Goal: Information Seeking & Learning: Learn about a topic

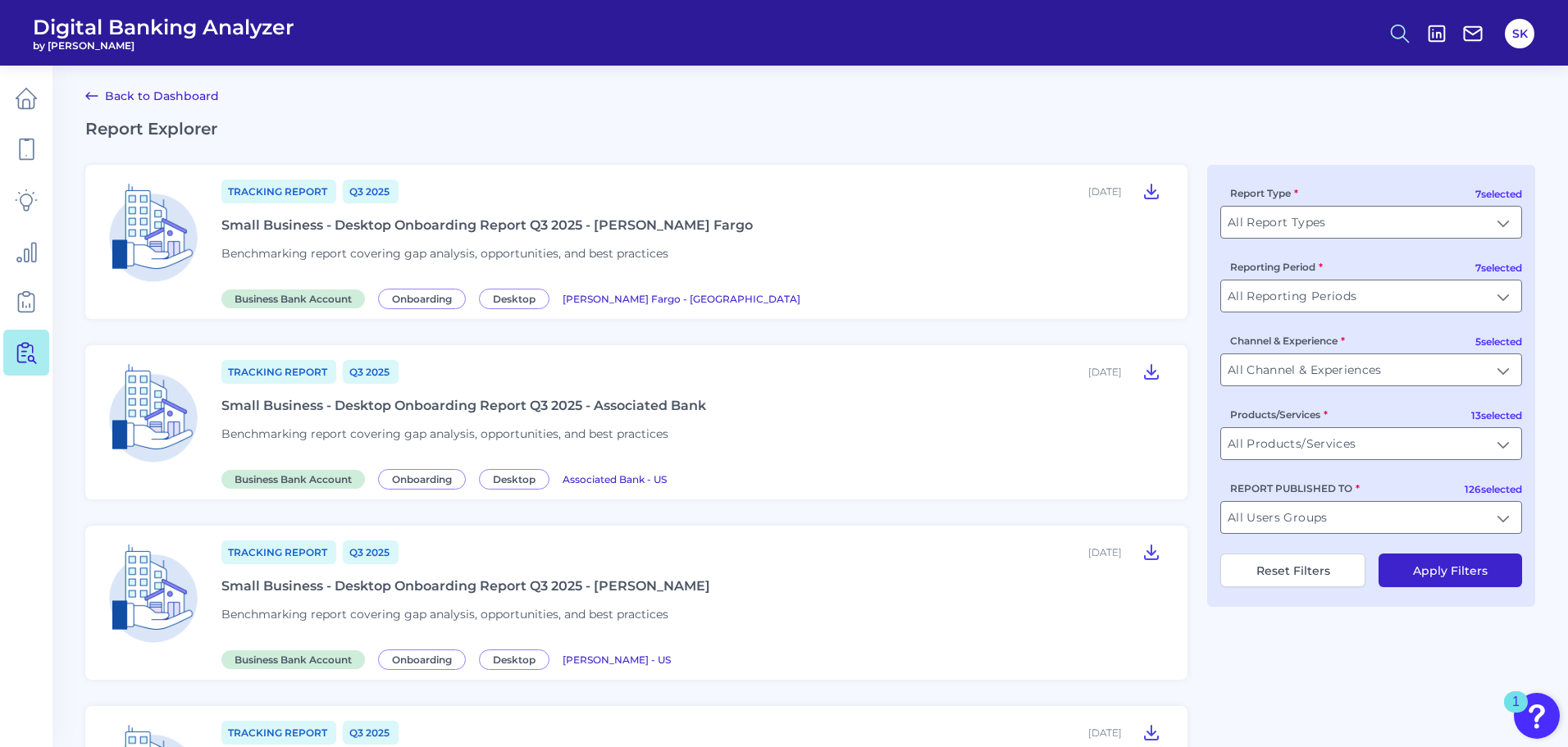
click at [1392, 30] on circle at bounding box center [1399, 31] width 14 height 14
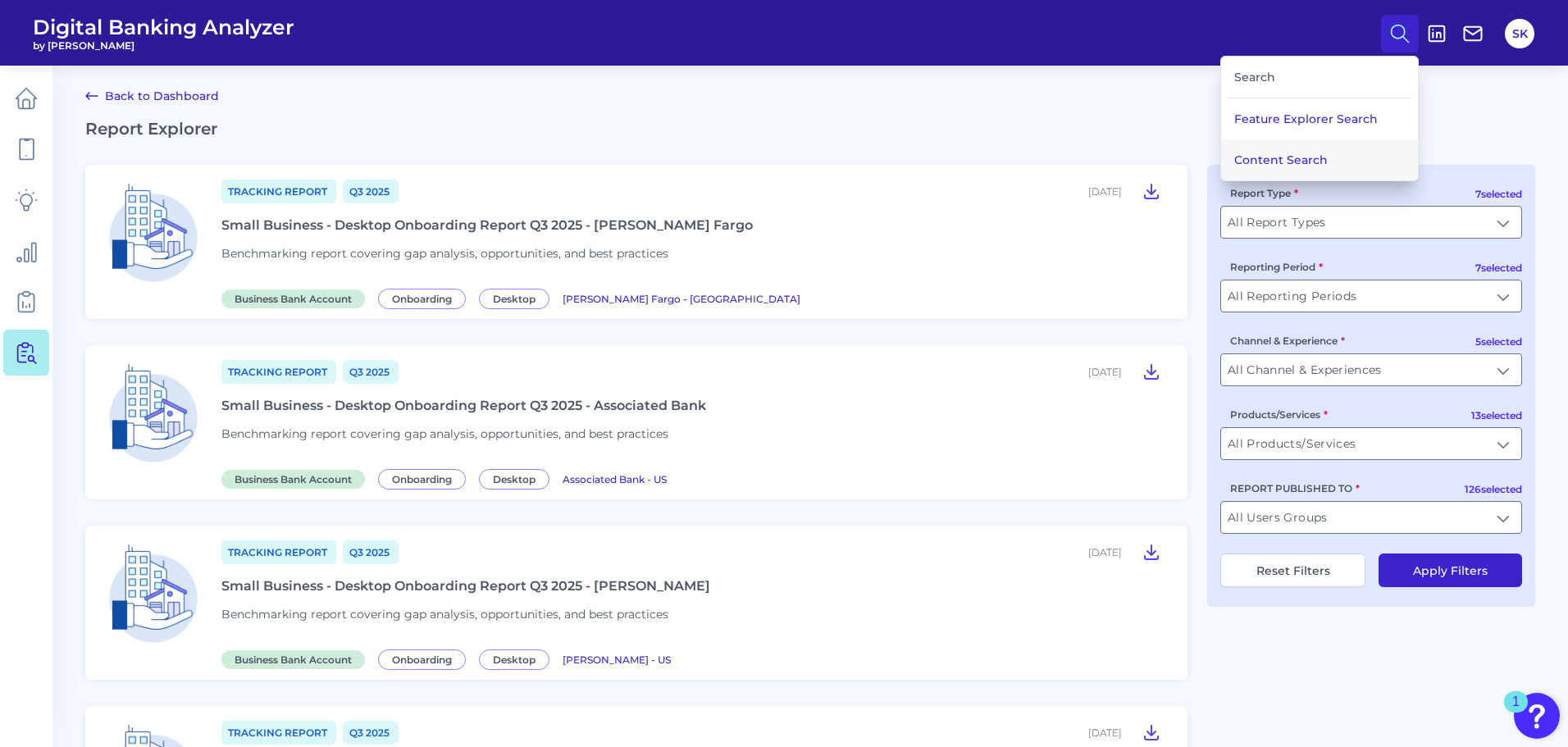
click at [1310, 167] on button "Content Search" at bounding box center [1320, 159] width 197 height 41
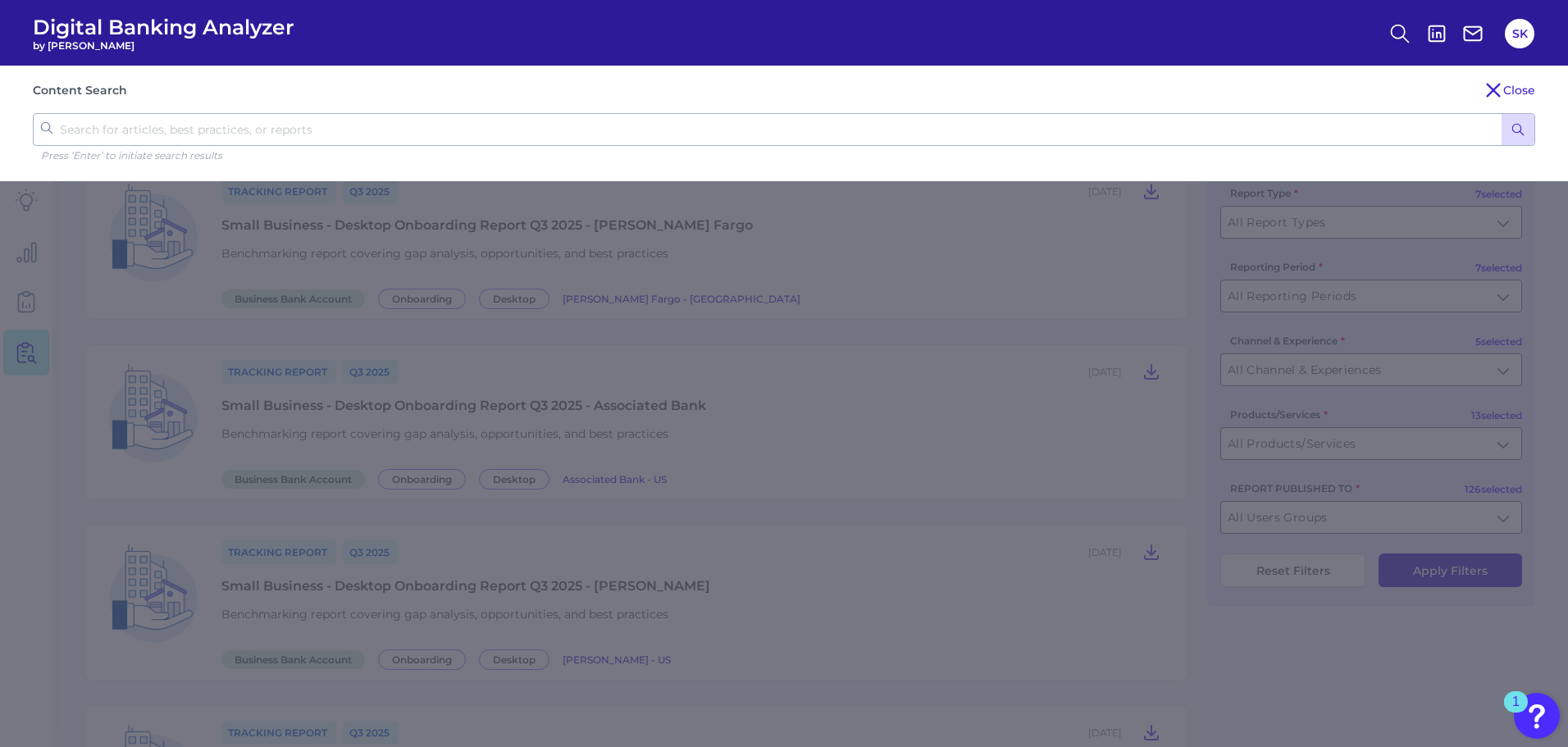
click at [527, 117] on input "text" at bounding box center [784, 129] width 1502 height 33
type input "global trends"
click button "submit" at bounding box center [1518, 129] width 33 height 31
